Goal: Transaction & Acquisition: Subscribe to service/newsletter

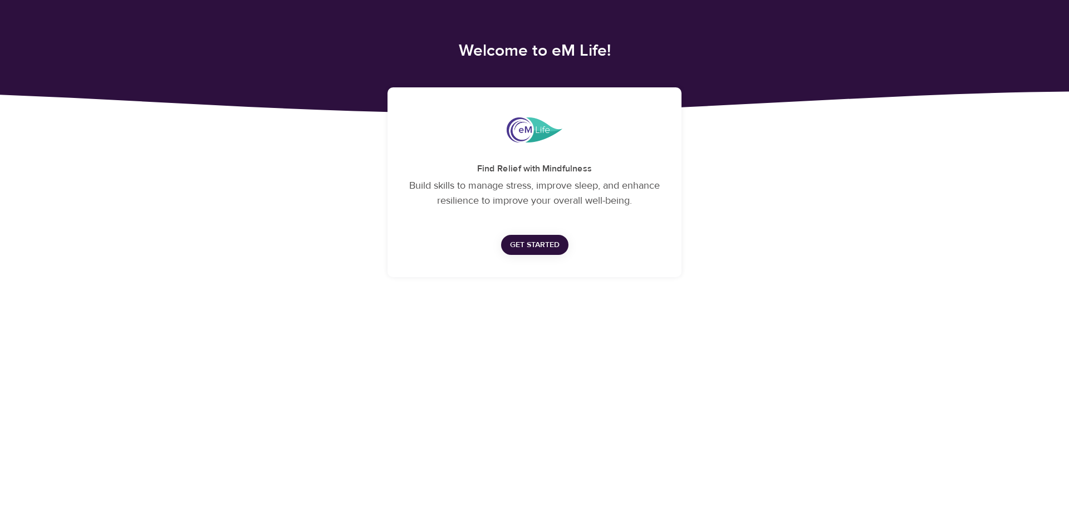
click at [540, 246] on span "Get Started" at bounding box center [535, 245] width 50 height 14
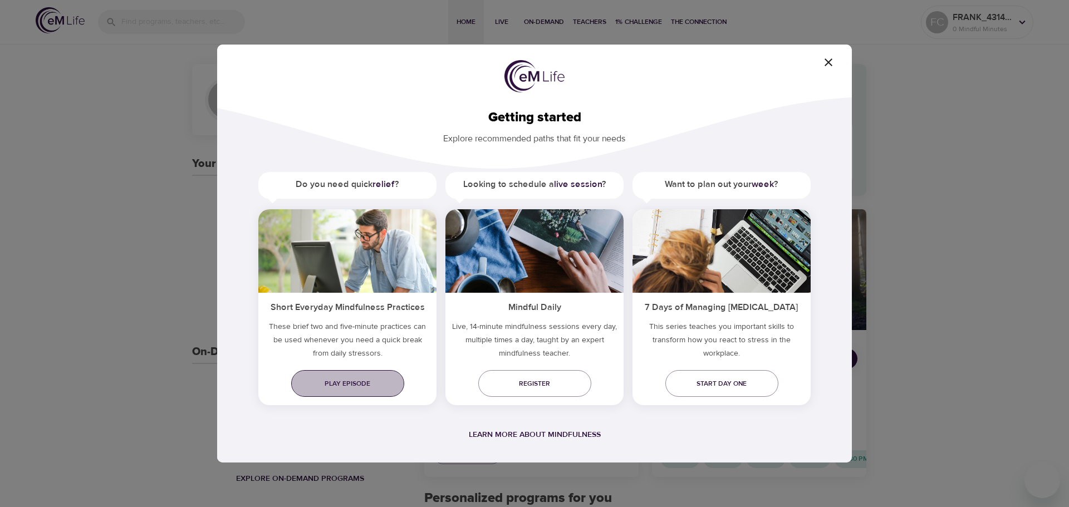
click at [346, 384] on span "Play episode" at bounding box center [347, 384] width 95 height 12
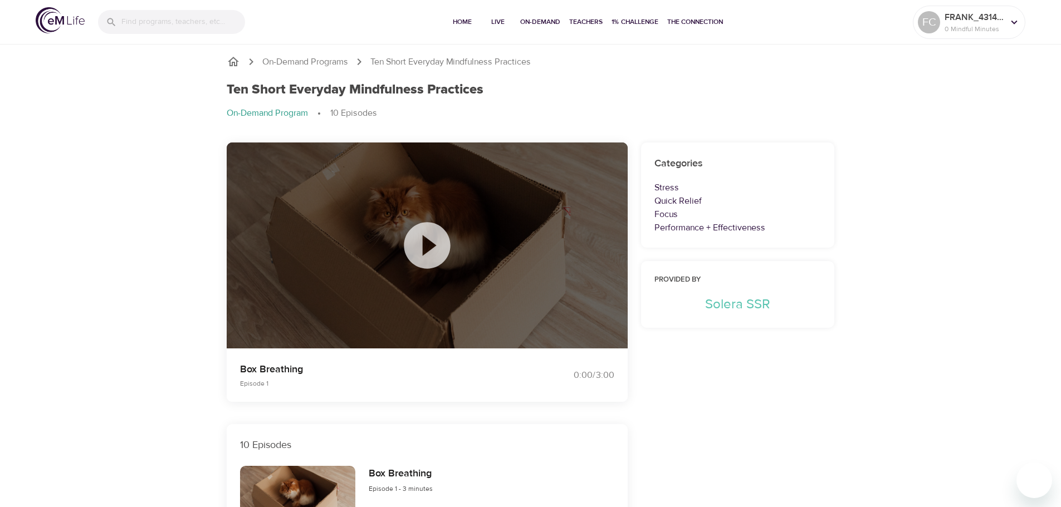
click at [424, 239] on icon at bounding box center [427, 246] width 56 height 56
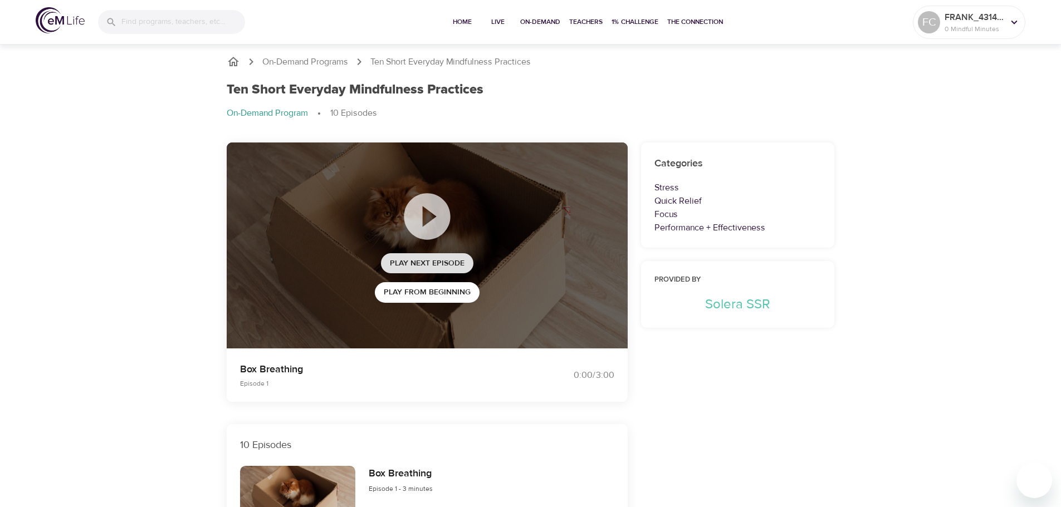
click at [449, 260] on span "Play Next Episode" at bounding box center [427, 264] width 75 height 14
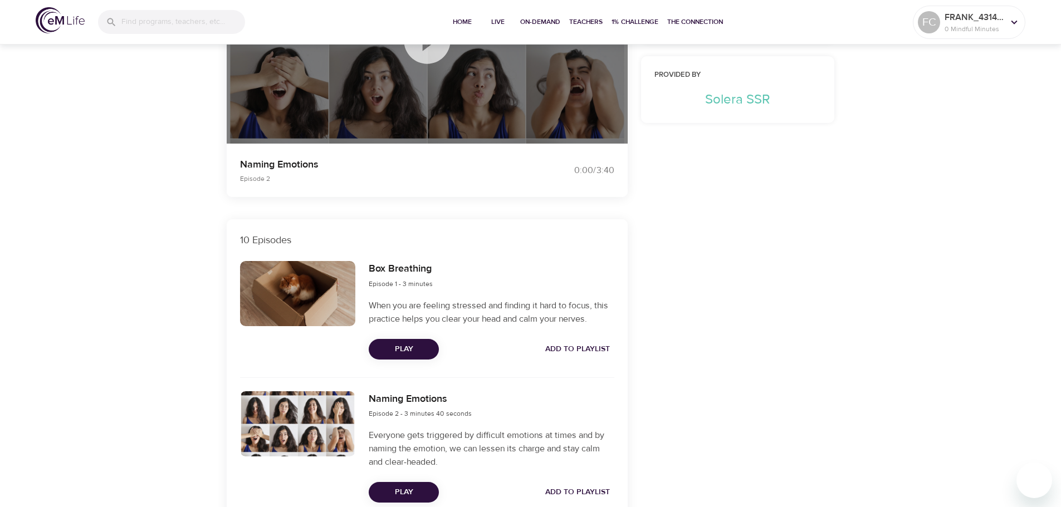
scroll to position [167, 0]
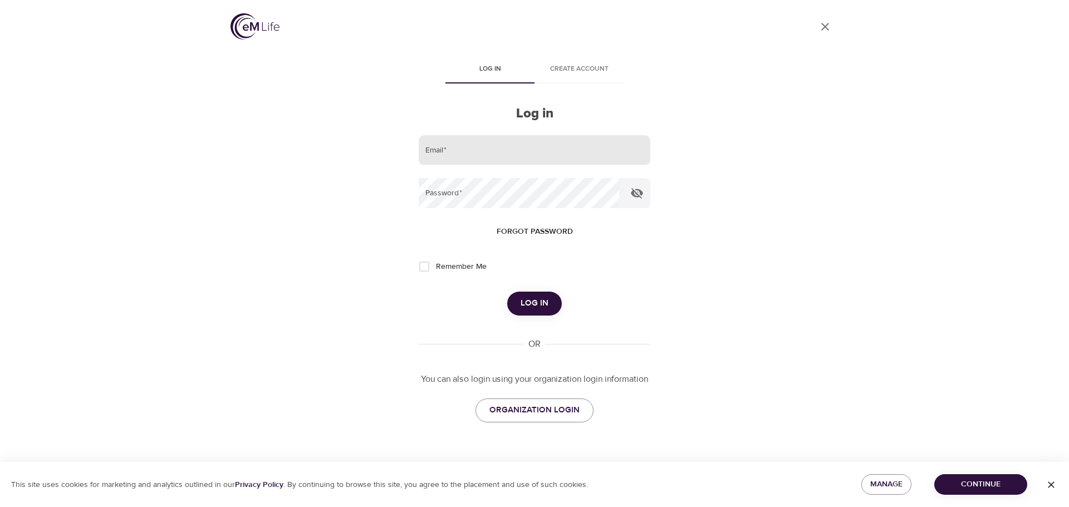
click at [510, 159] on input "email" at bounding box center [535, 150] width 232 height 30
type input "[PERSON_NAME][EMAIL_ADDRESS][PERSON_NAME][DOMAIN_NAME]"
click at [619, 193] on div at bounding box center [619, 193] width 0 height 0
click at [586, 67] on span "Create account" at bounding box center [579, 69] width 76 height 12
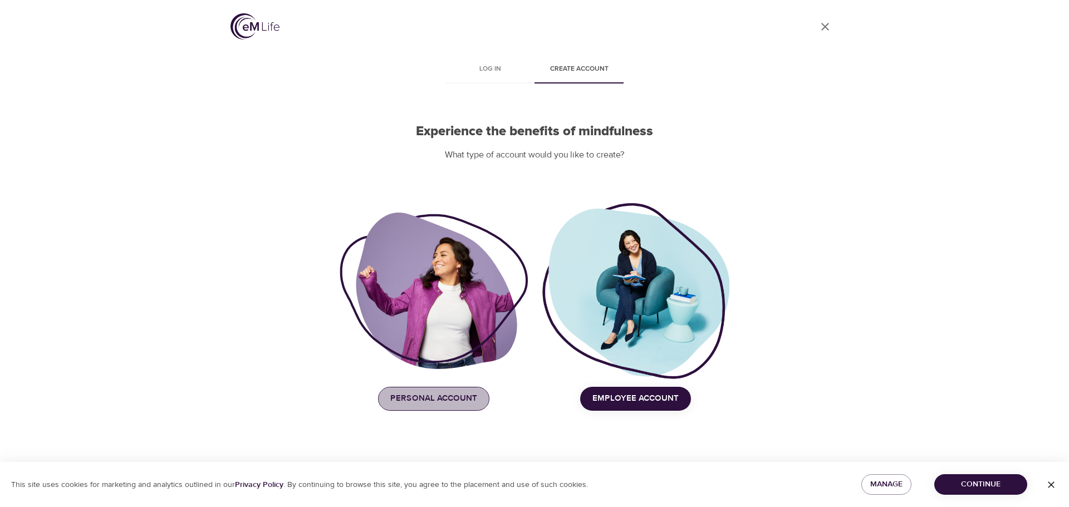
click at [422, 407] on button "Personal Account" at bounding box center [433, 398] width 111 height 23
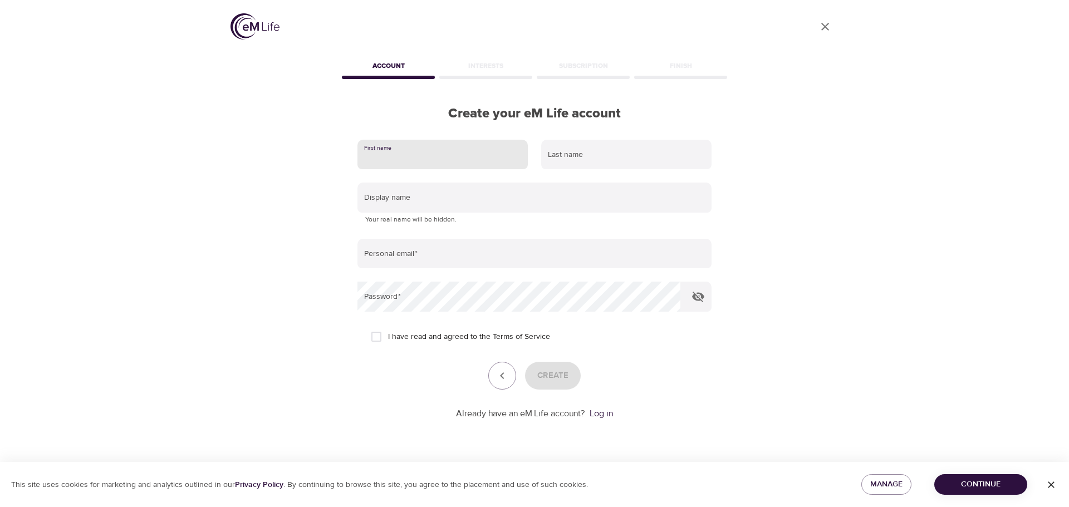
click at [423, 152] on input "text" at bounding box center [443, 155] width 170 height 30
type input "Frank"
click at [663, 156] on input "text" at bounding box center [626, 155] width 170 height 30
type input "Cappadora"
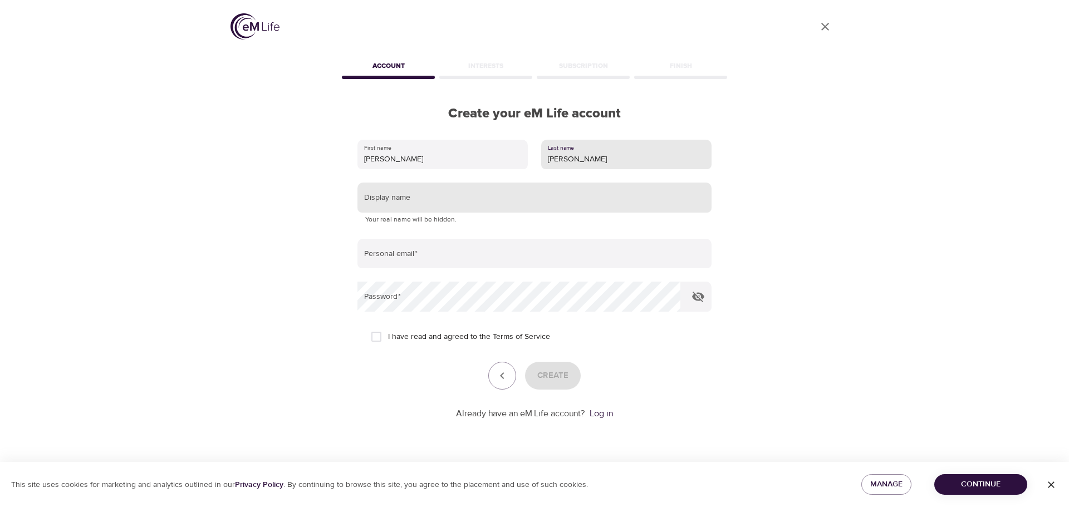
click at [560, 194] on input "text" at bounding box center [535, 198] width 354 height 30
click at [521, 194] on input "text" at bounding box center [535, 198] width 354 height 30
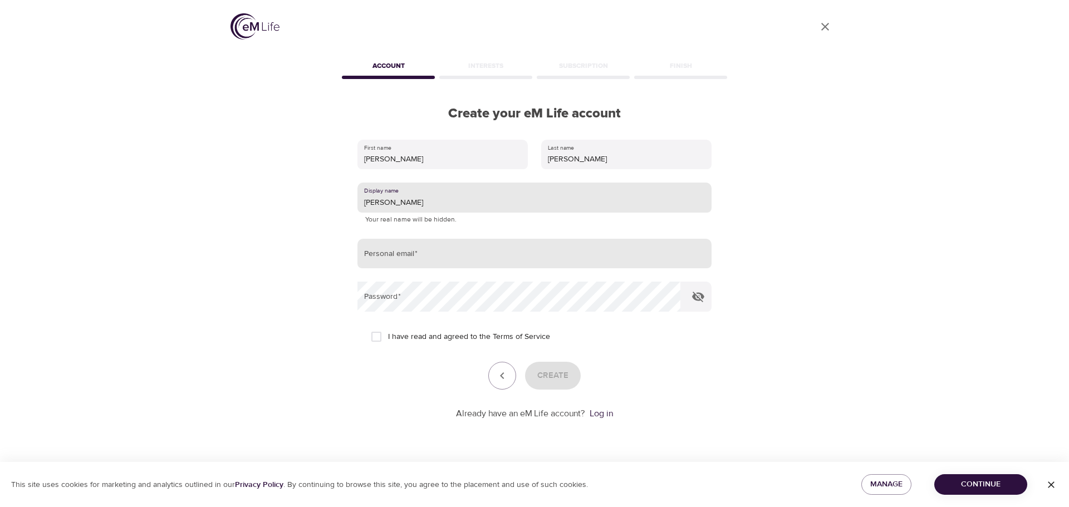
type input "Frank"
click at [455, 245] on input "email" at bounding box center [535, 254] width 354 height 30
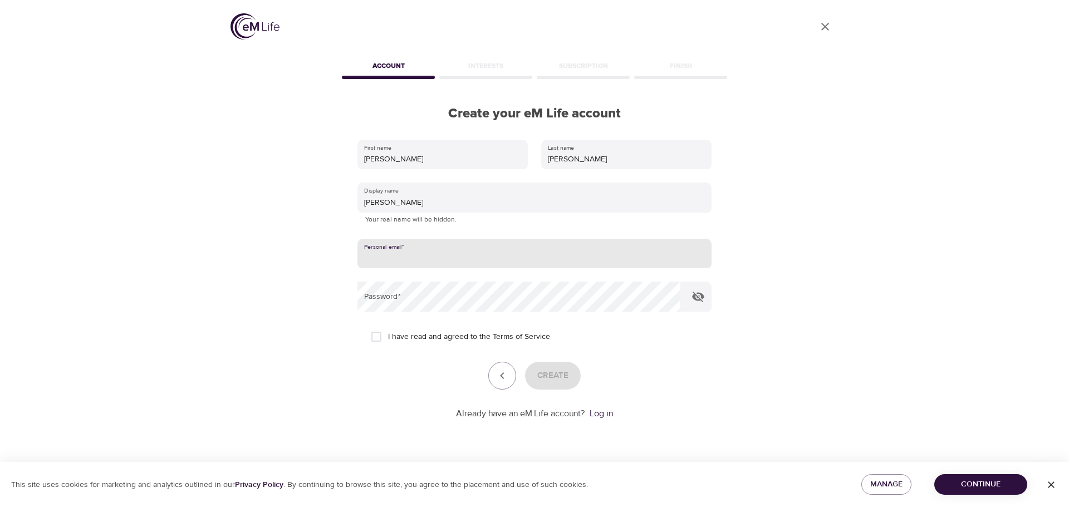
type input "[PERSON_NAME][EMAIL_ADDRESS][PERSON_NAME][DOMAIN_NAME]"
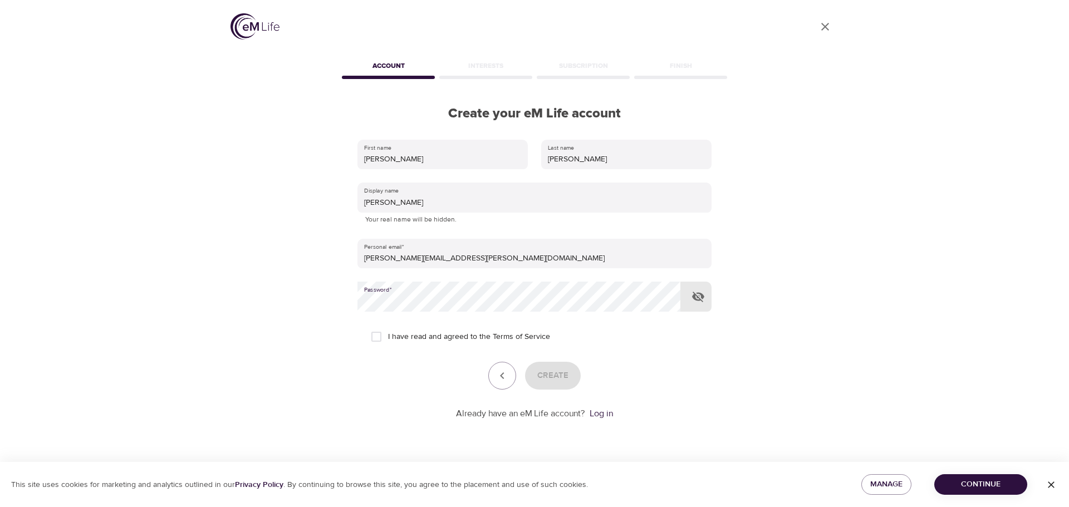
click at [376, 334] on input "I have read and agreed to the Terms of Service" at bounding box center [376, 336] width 23 height 23
checkbox input "true"
click at [562, 379] on span "Create" at bounding box center [552, 376] width 31 height 14
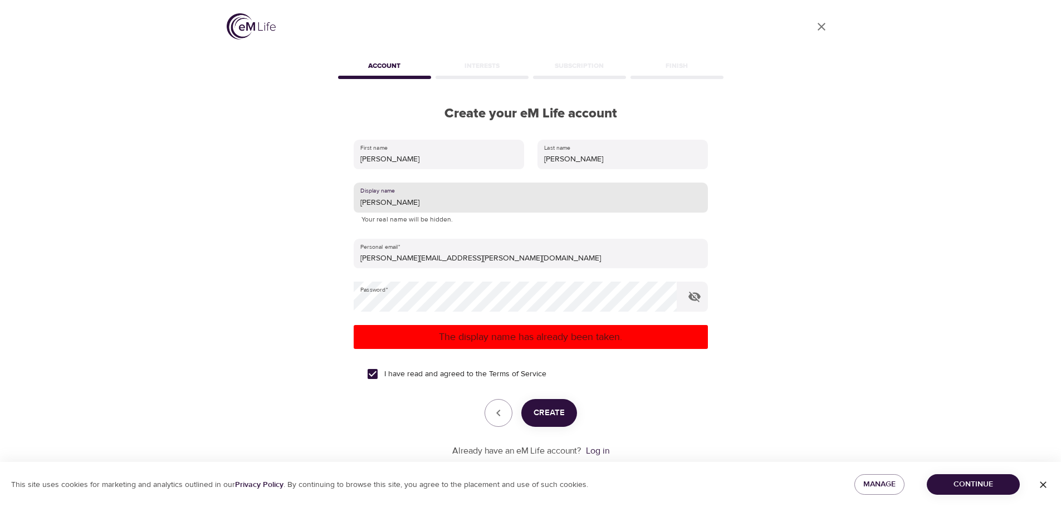
drag, startPoint x: 401, startPoint y: 202, endPoint x: 322, endPoint y: 203, distance: 78.5
click at [322, 203] on div "User Profile Account Interests Subscription Finish Create your eM Life account …" at bounding box center [530, 253] width 635 height 507
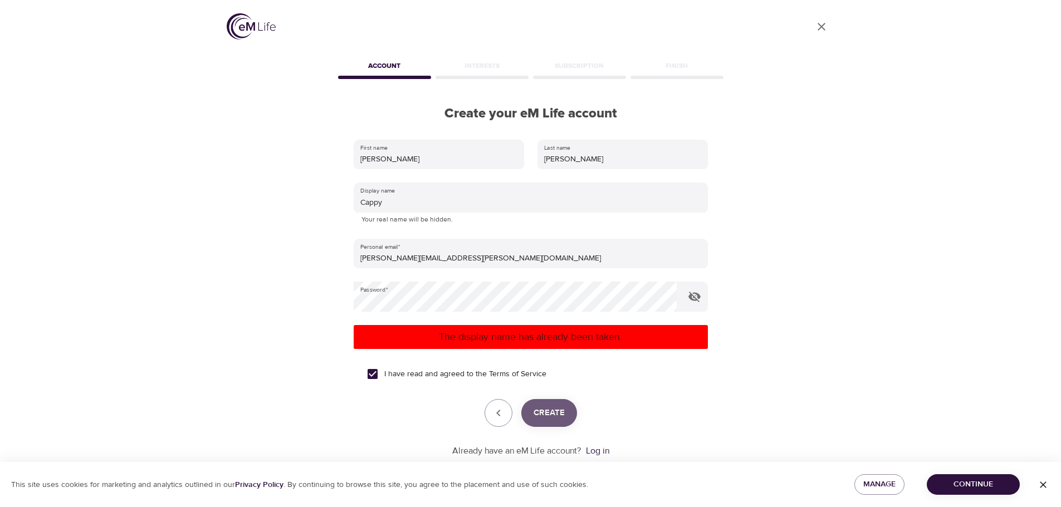
click at [546, 417] on span "Create" at bounding box center [549, 413] width 31 height 14
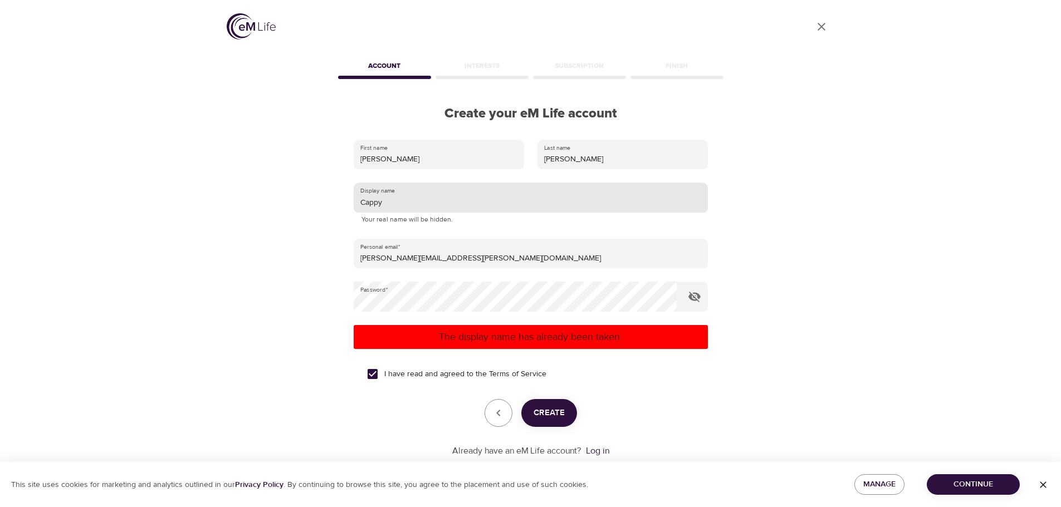
click at [417, 195] on input "Cappy" at bounding box center [531, 198] width 354 height 30
type input "Cappy07"
click at [564, 415] on button "Create" at bounding box center [549, 413] width 56 height 28
click at [501, 414] on icon "button" at bounding box center [498, 413] width 13 height 13
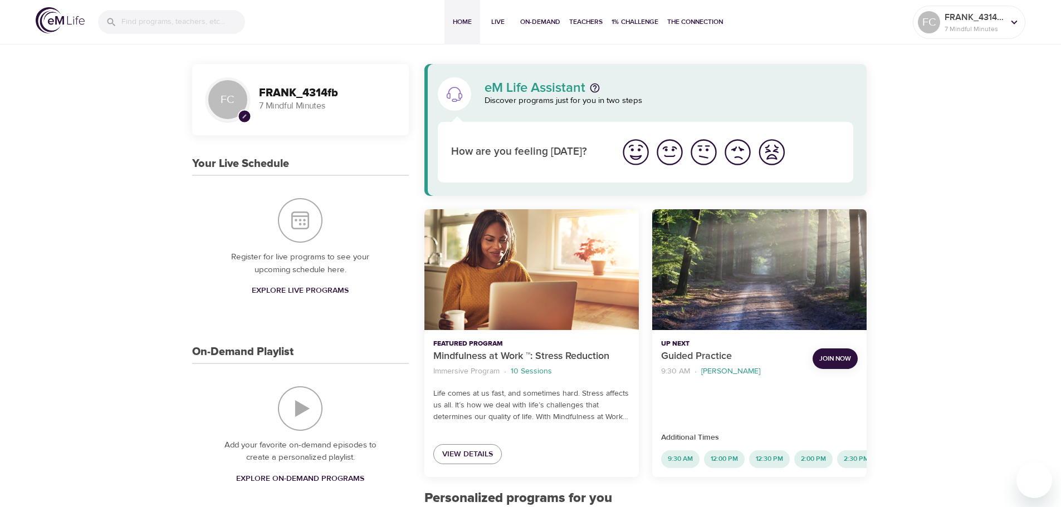
click at [282, 93] on h3 "FRANK_4314fb" at bounding box center [327, 93] width 136 height 13
drag, startPoint x: 260, startPoint y: 90, endPoint x: 363, endPoint y: 88, distance: 103.0
click at [363, 88] on h3 "FRANK_4314fb" at bounding box center [327, 93] width 136 height 13
click at [351, 104] on p "7 Mindful Minutes" at bounding box center [327, 106] width 136 height 13
click at [1010, 22] on icon at bounding box center [1014, 22] width 12 height 12
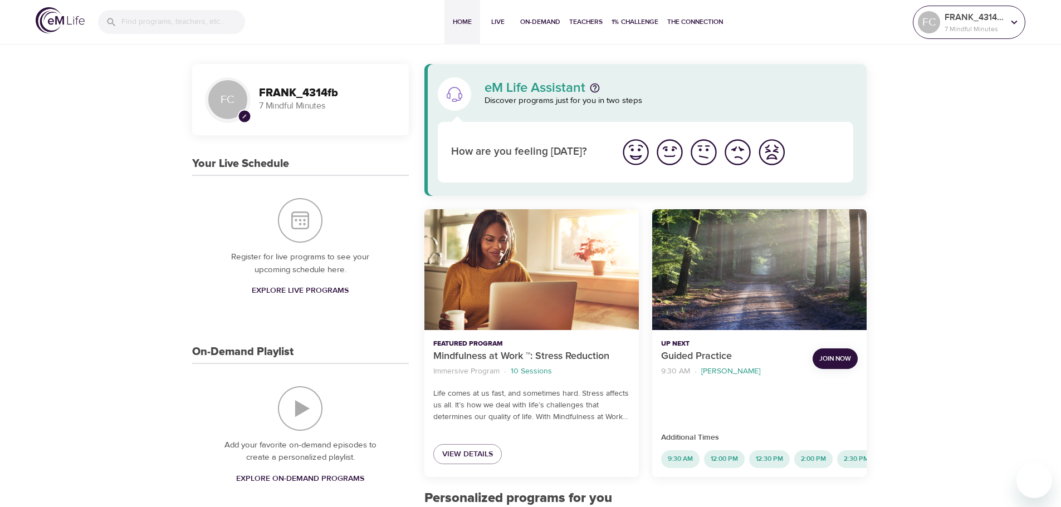
click at [1014, 25] on icon at bounding box center [1014, 22] width 12 height 12
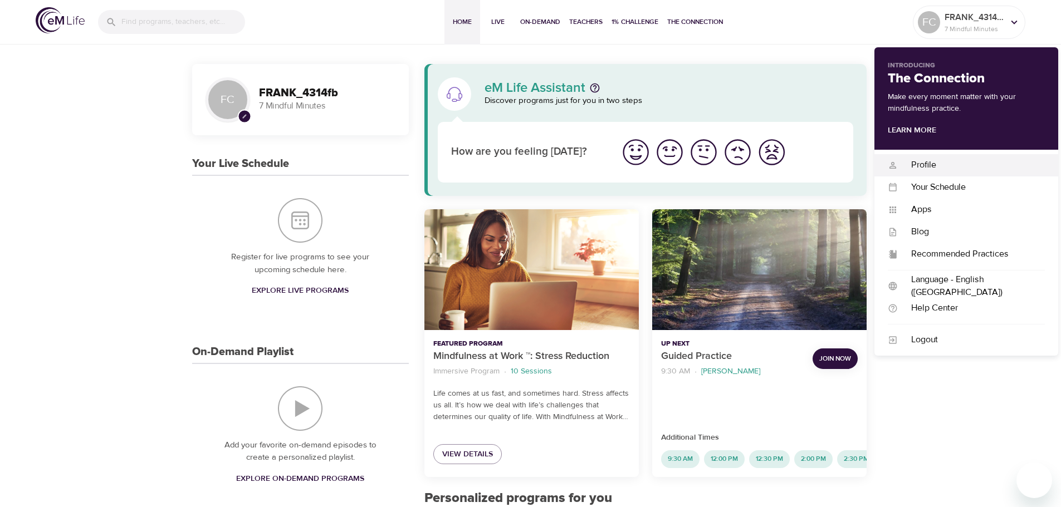
click at [928, 163] on div "Profile" at bounding box center [971, 165] width 147 height 13
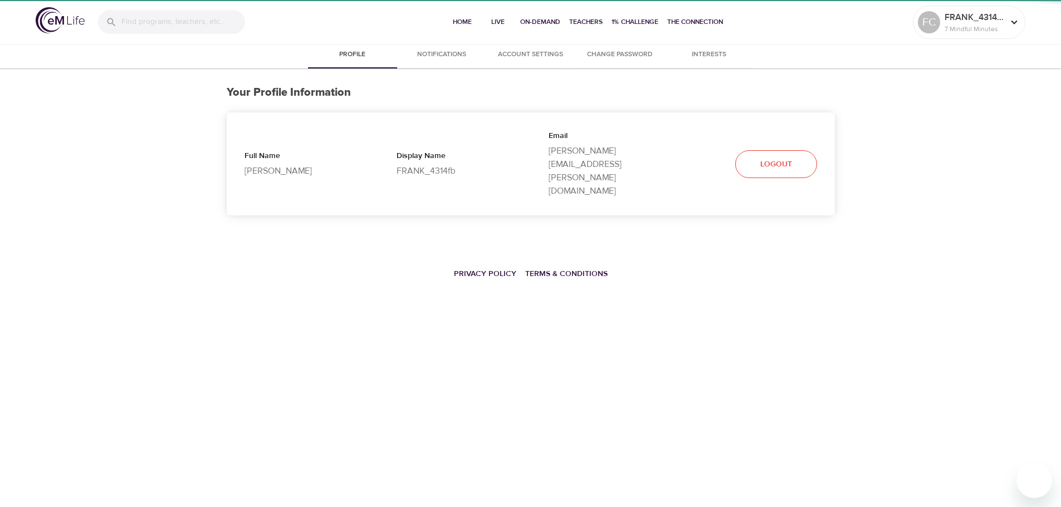
select select "10"
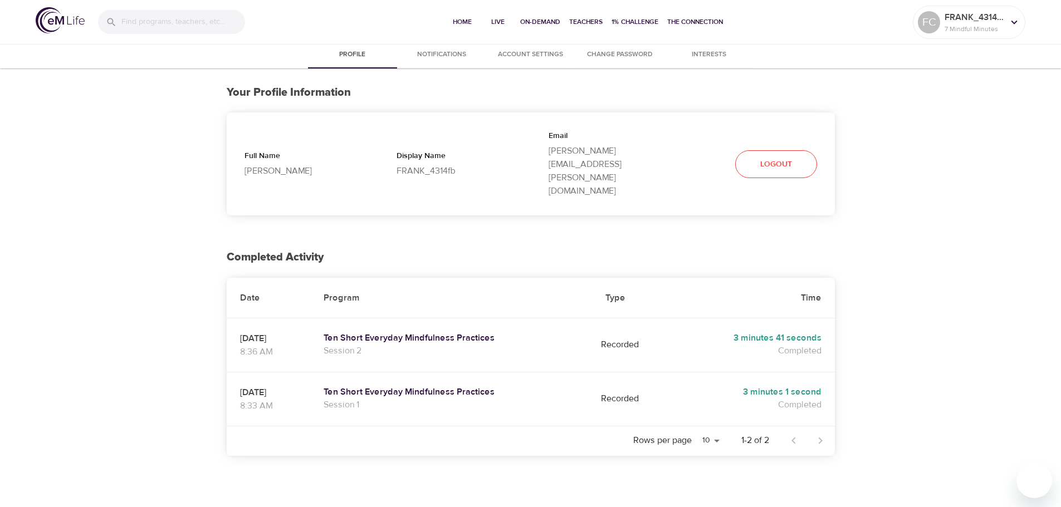
click at [938, 195] on div "Profile Notifications Account Settings Change Password Interests Your Profile I…" at bounding box center [530, 302] width 1061 height 520
click at [501, 21] on span "Live" at bounding box center [498, 22] width 27 height 12
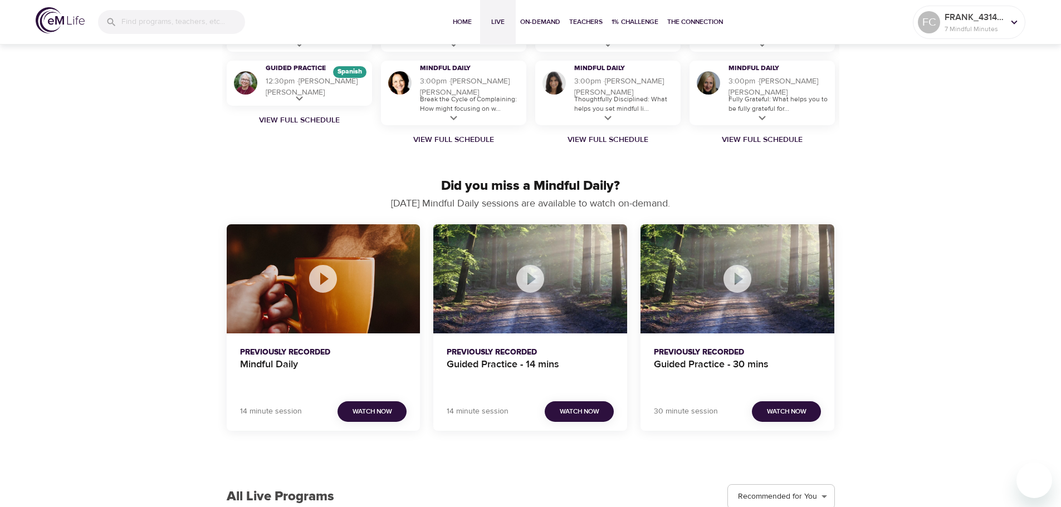
scroll to position [952, 0]
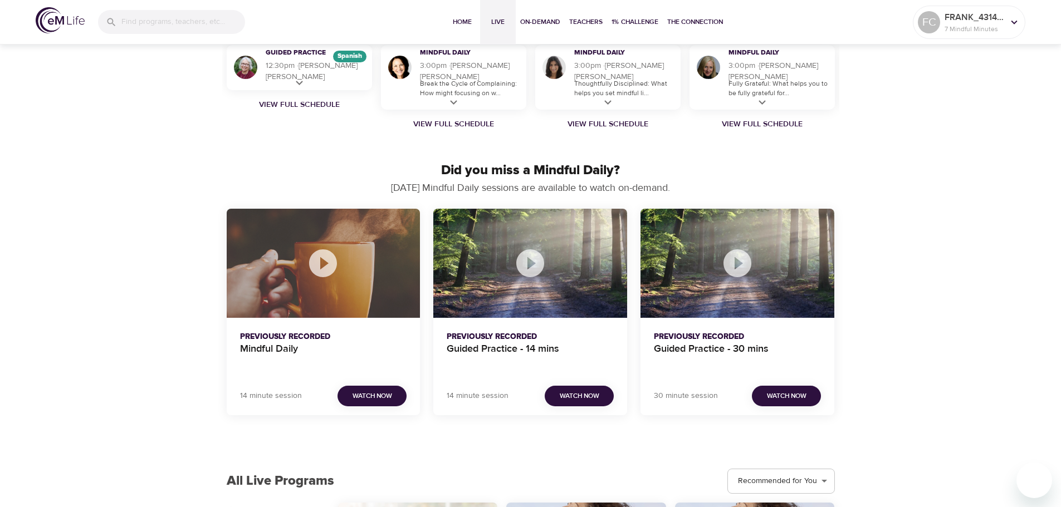
click at [321, 255] on icon "Mindful Daily" at bounding box center [323, 264] width 28 height 28
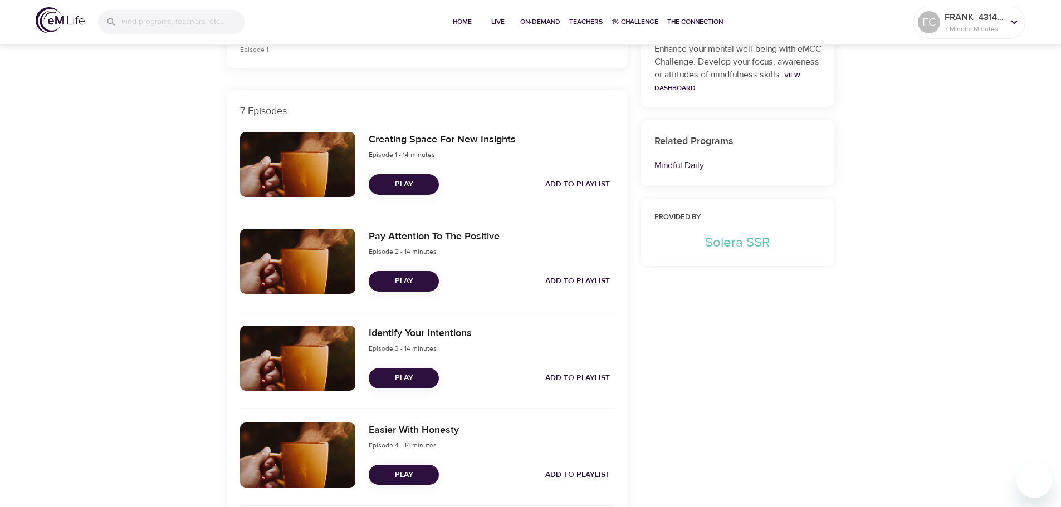
scroll to position [354, 0]
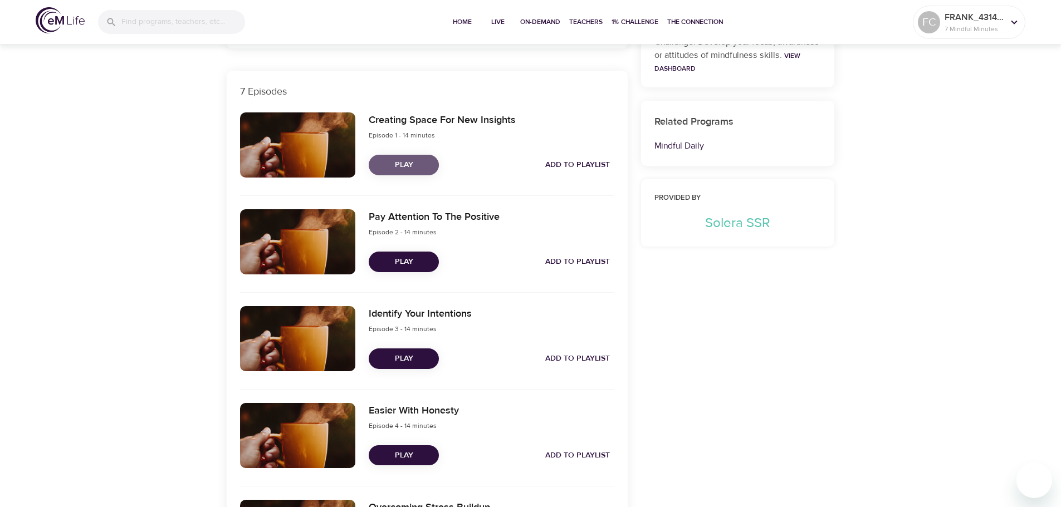
click at [402, 167] on span "Play" at bounding box center [404, 165] width 52 height 14
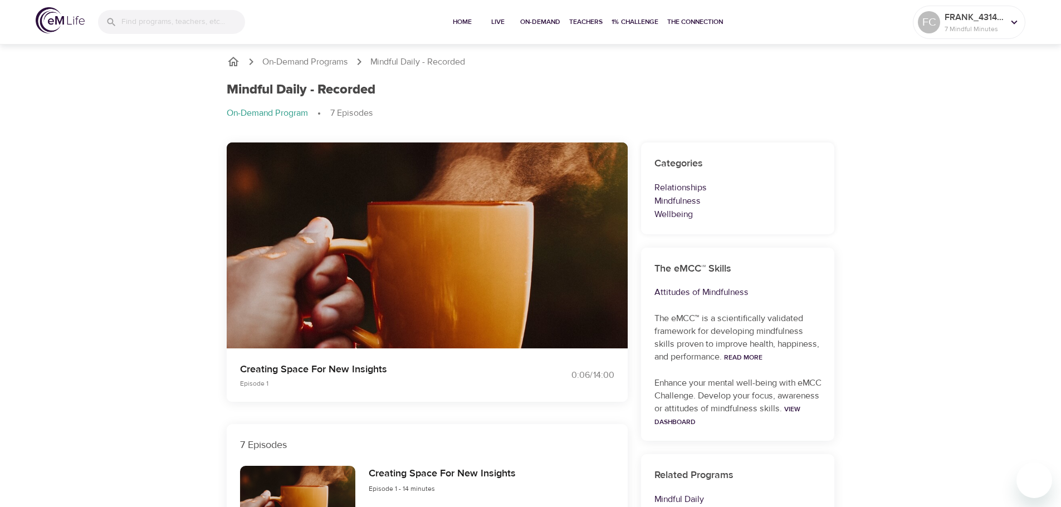
scroll to position [56, 0]
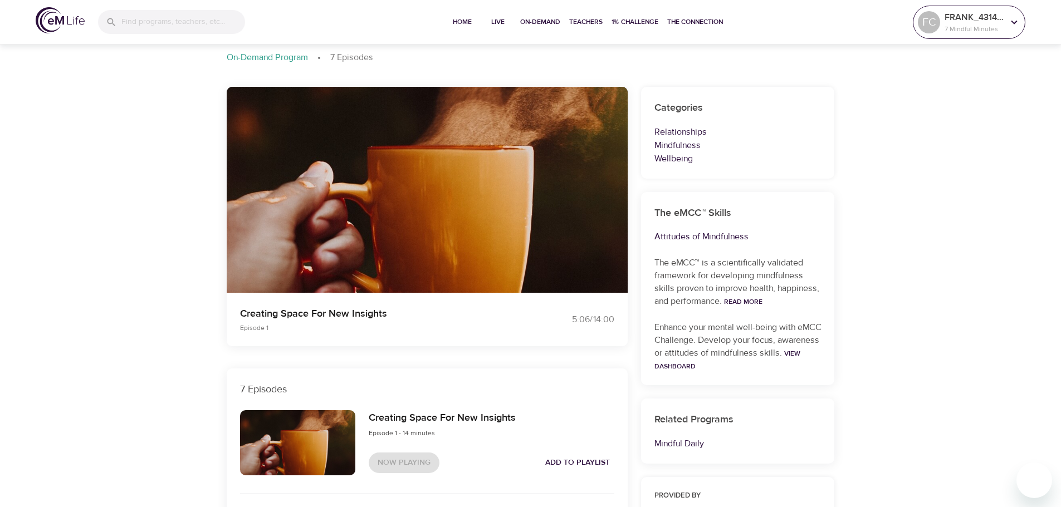
click at [992, 16] on p "FRANK_4314fb" at bounding box center [974, 17] width 59 height 13
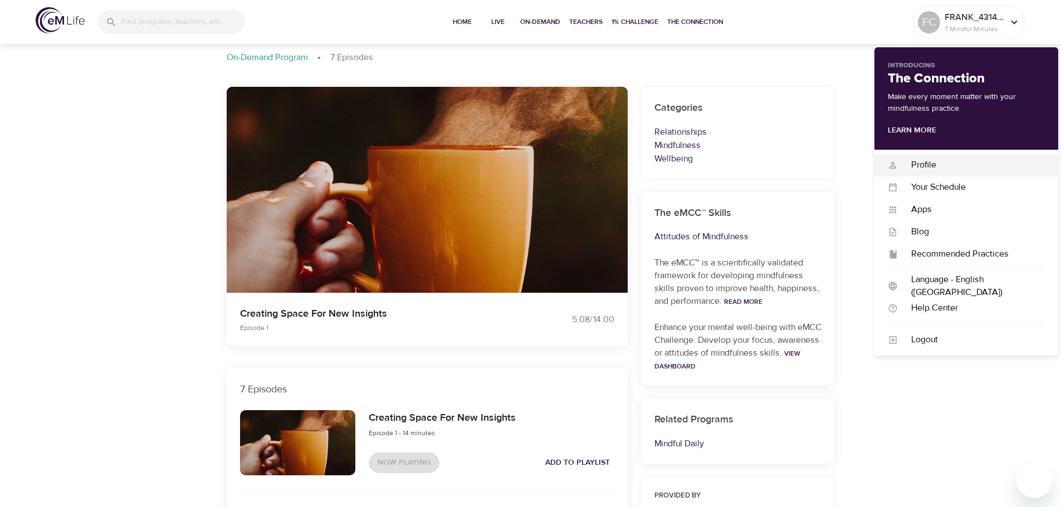
click at [916, 167] on div "Profile" at bounding box center [971, 165] width 147 height 13
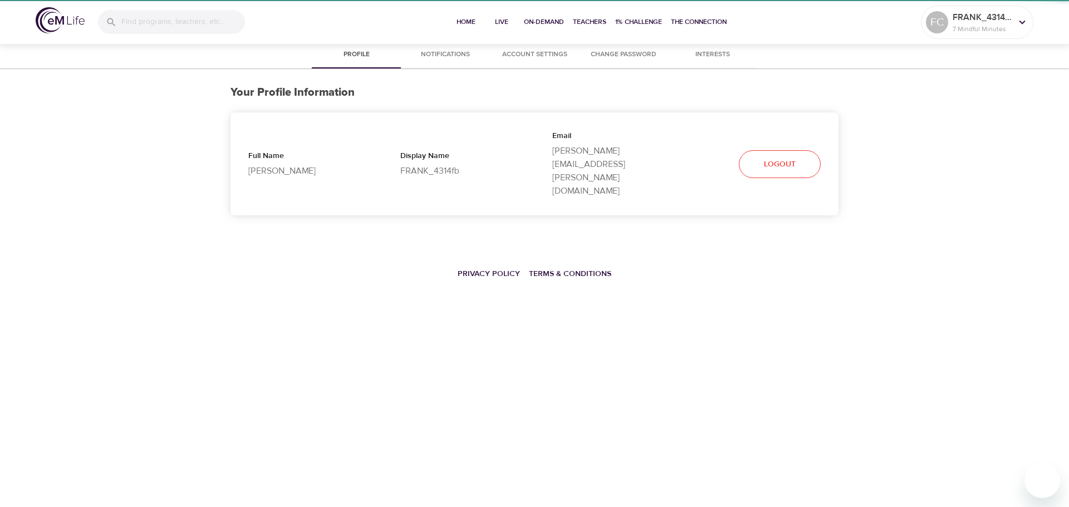
select select "10"
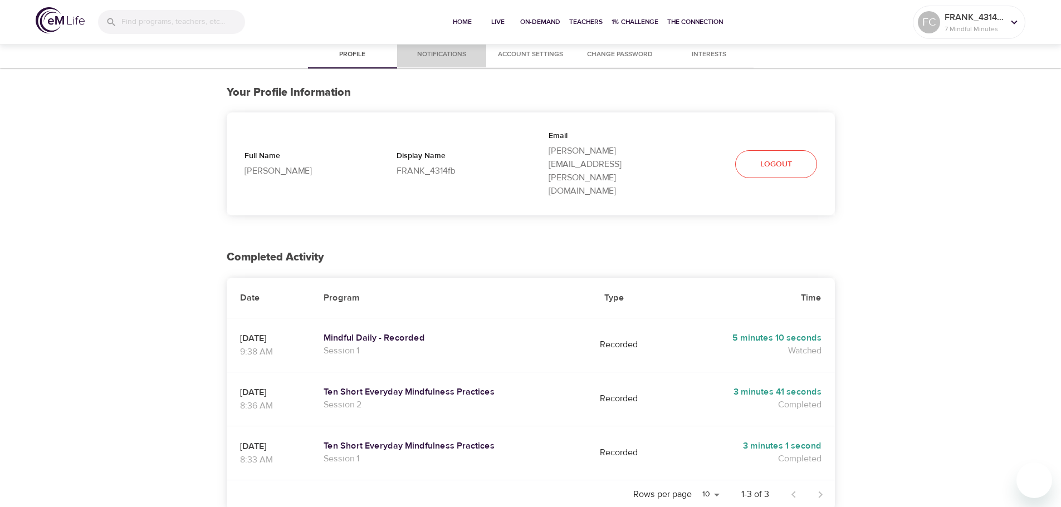
click at [443, 55] on span "Notifications" at bounding box center [442, 55] width 76 height 12
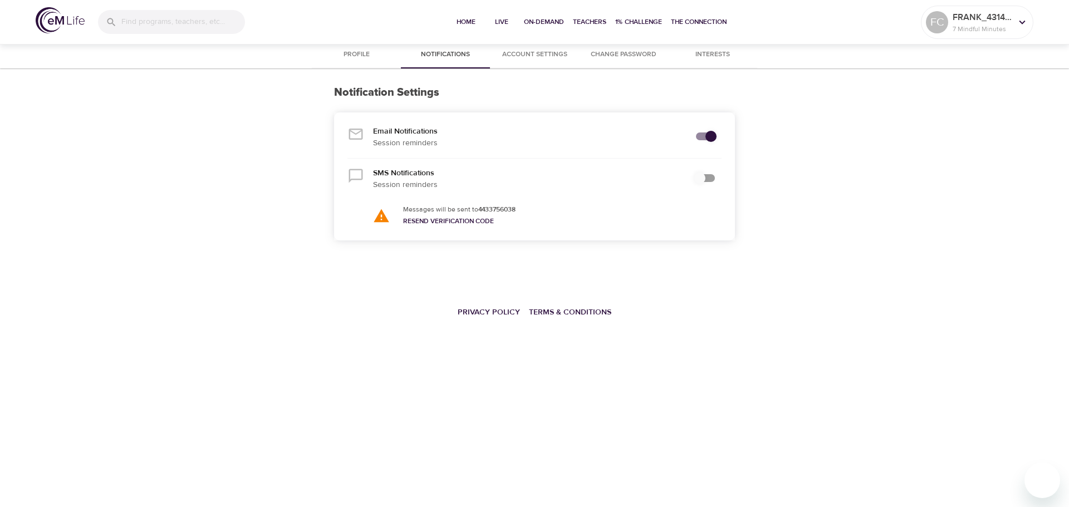
click at [545, 52] on span "Account Settings" at bounding box center [535, 55] width 76 height 12
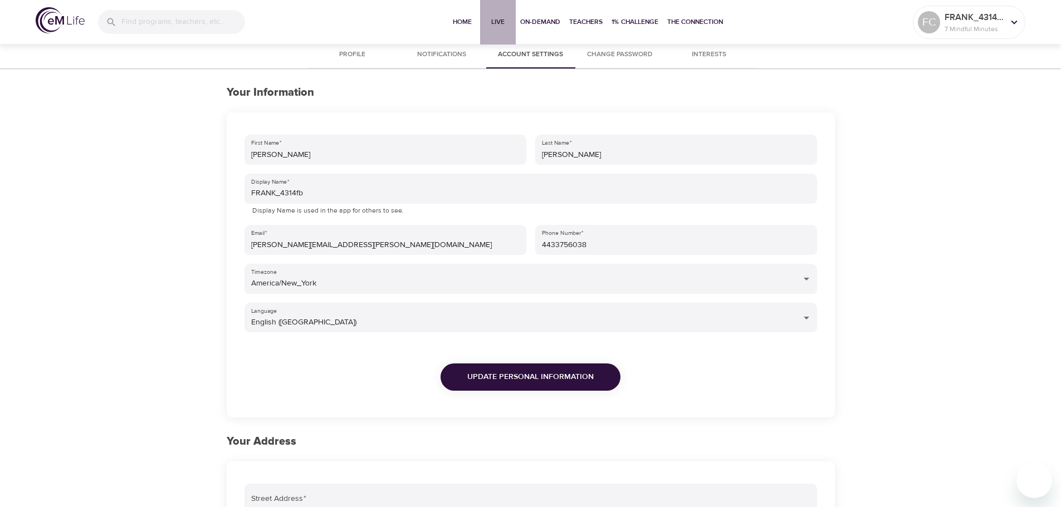
click at [500, 19] on span "Live" at bounding box center [498, 22] width 27 height 12
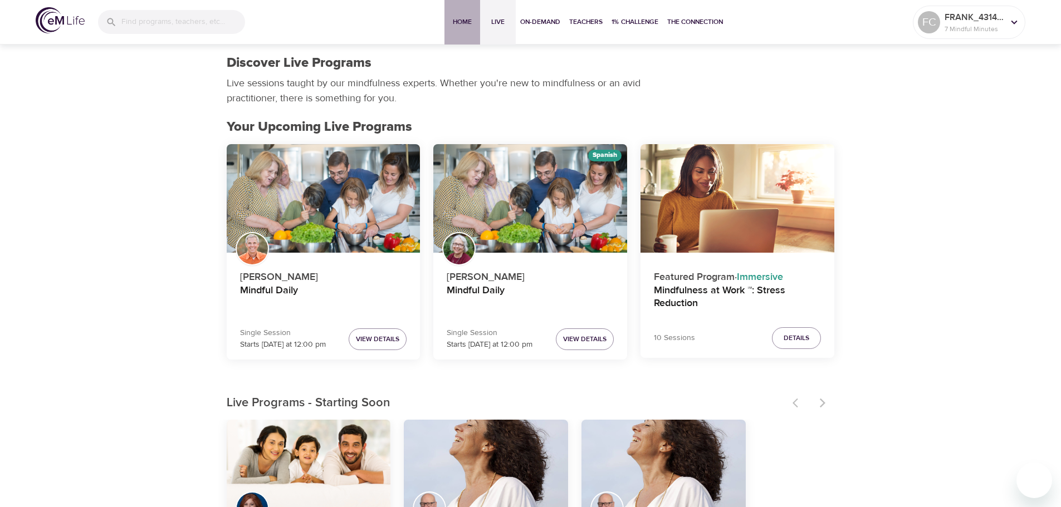
click at [461, 21] on span "Home" at bounding box center [462, 22] width 27 height 12
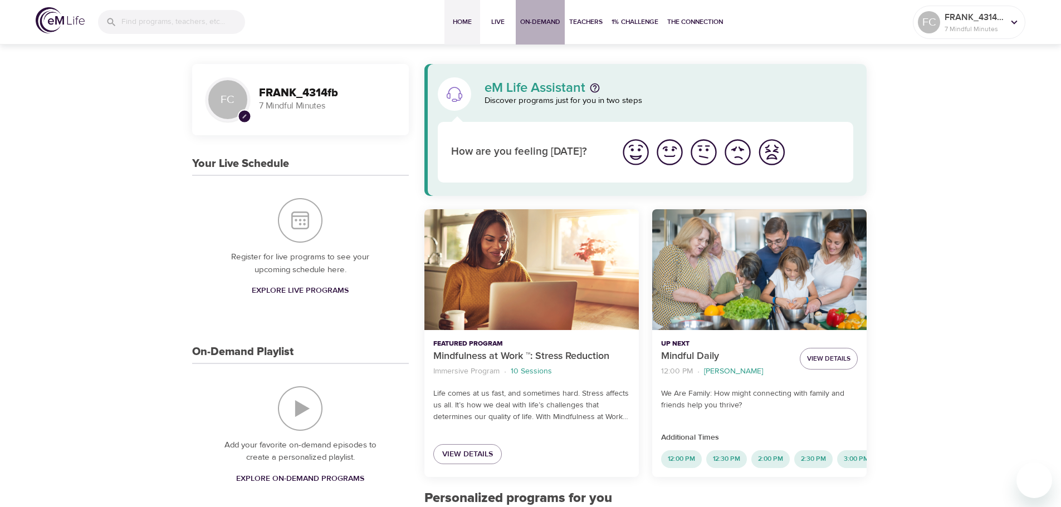
click at [537, 24] on span "On-Demand" at bounding box center [540, 22] width 40 height 12
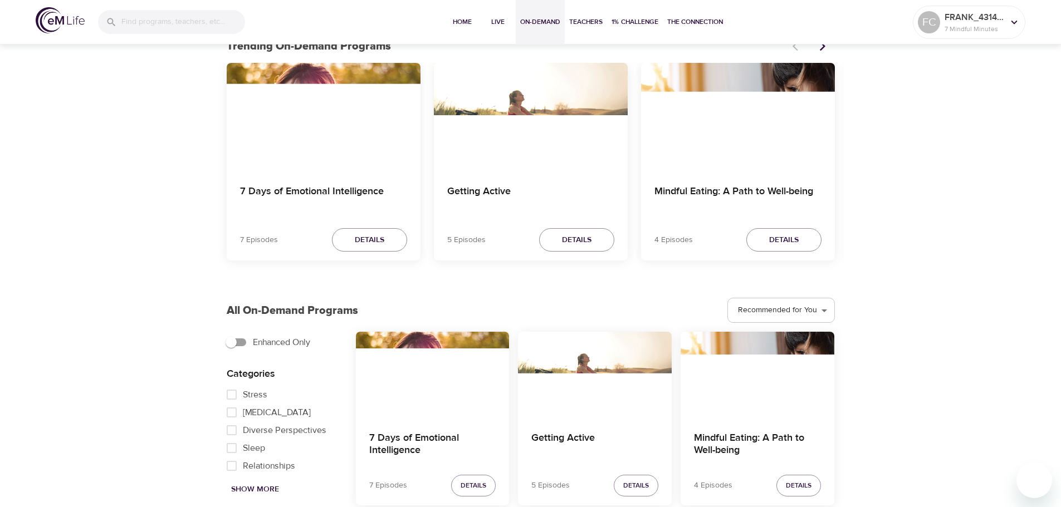
scroll to position [446, 0]
